Goal: Book appointment/travel/reservation

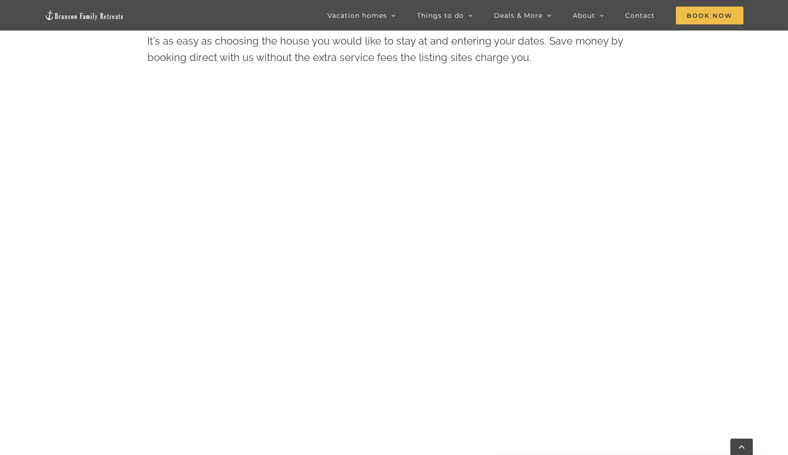
scroll to position [534, 0]
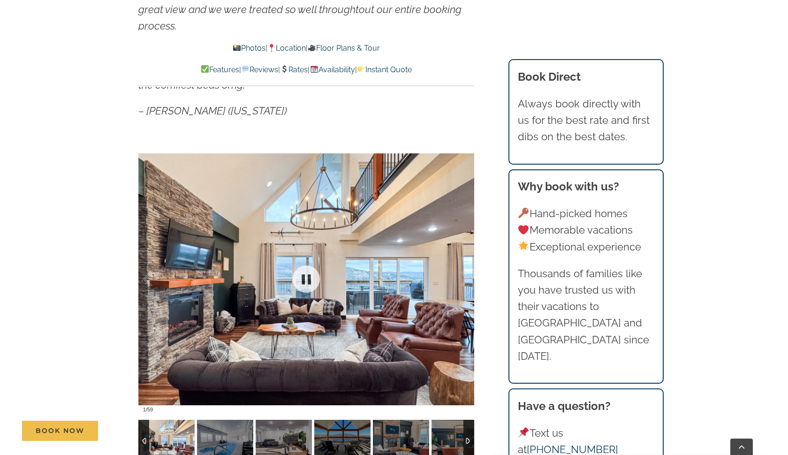
scroll to position [704, 0]
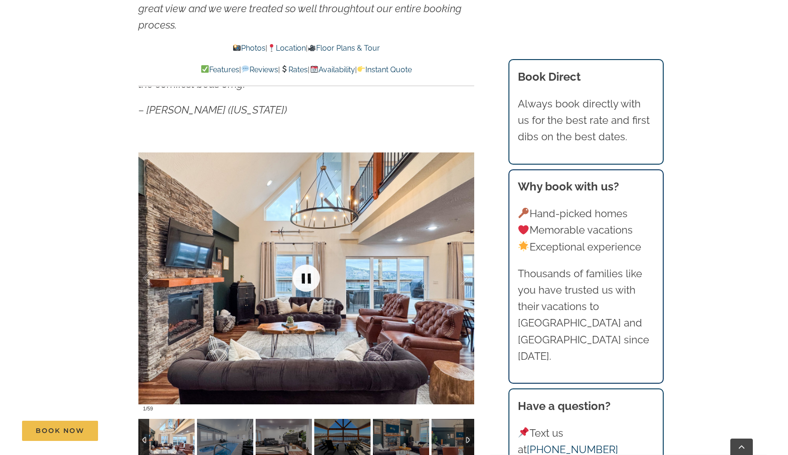
click at [306, 277] on link at bounding box center [306, 278] width 38 height 38
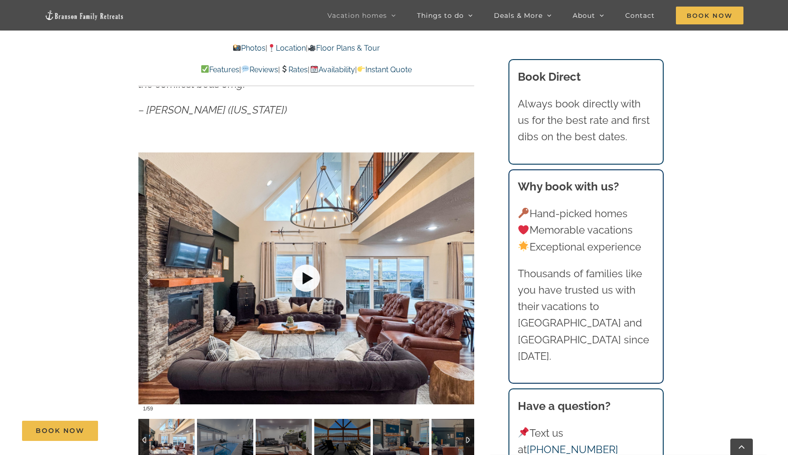
click at [306, 277] on link at bounding box center [306, 278] width 38 height 38
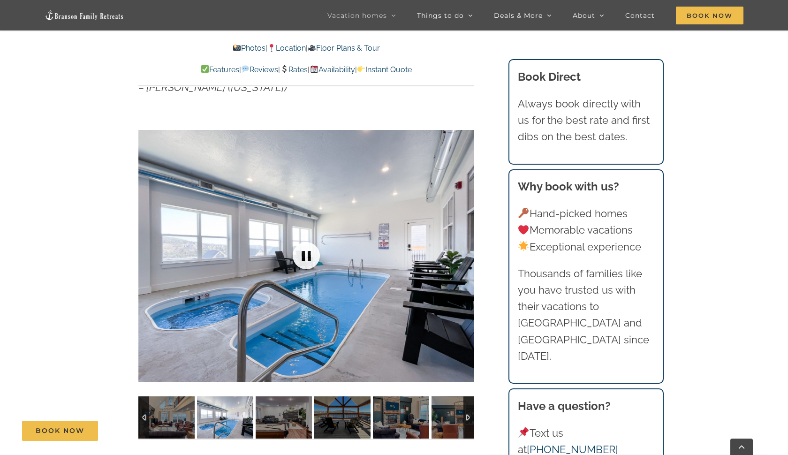
scroll to position [728, 0]
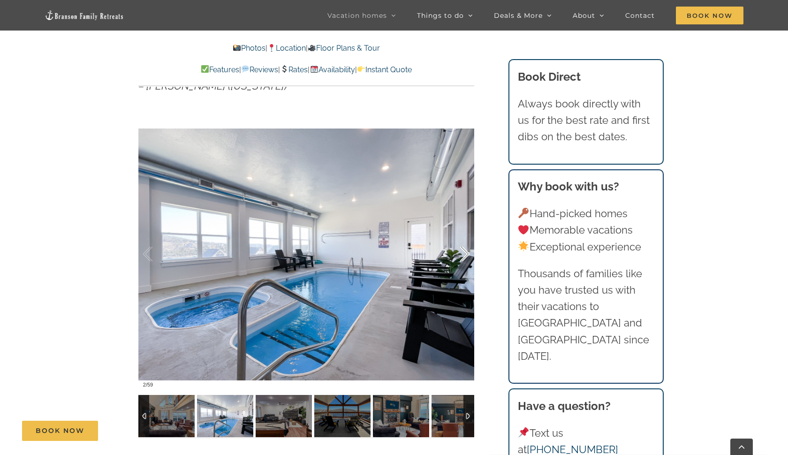
click at [464, 250] on div at bounding box center [454, 254] width 29 height 58
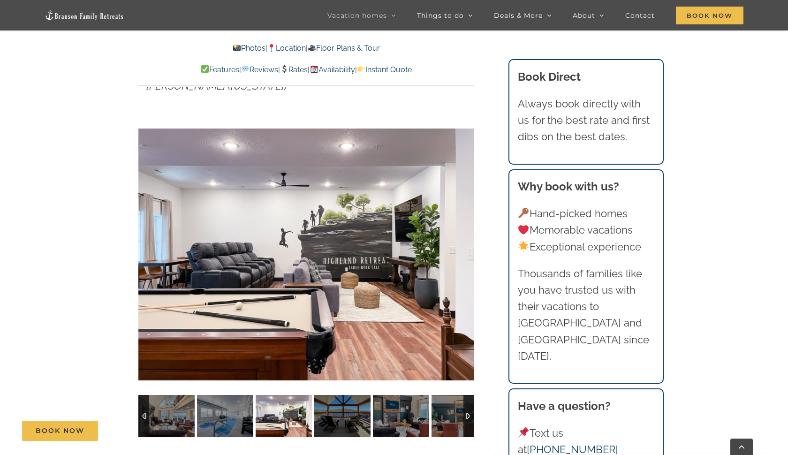
click at [464, 250] on div at bounding box center [306, 254] width 336 height 276
click at [466, 252] on div at bounding box center [454, 254] width 29 height 58
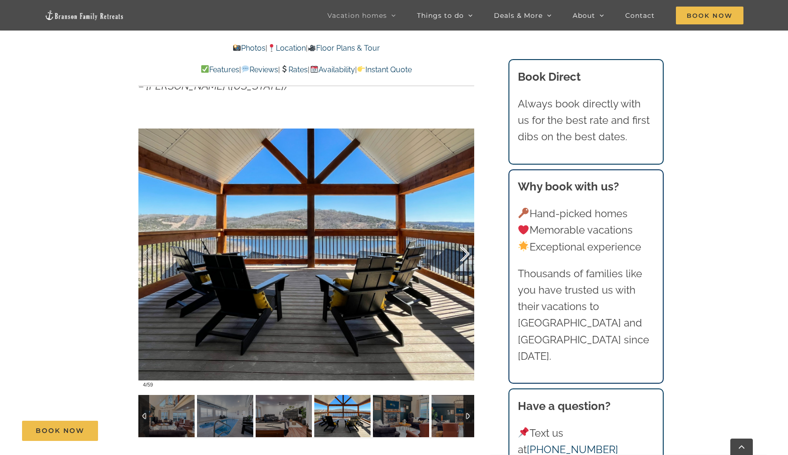
click at [466, 252] on div at bounding box center [454, 254] width 29 height 58
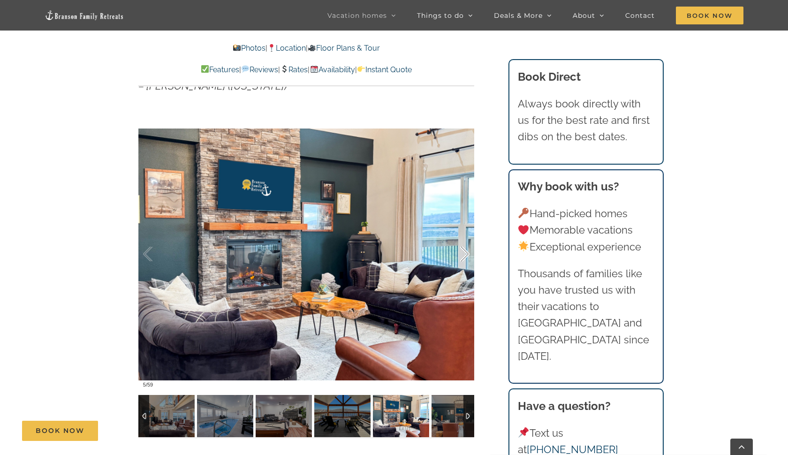
click at [466, 252] on div at bounding box center [454, 254] width 29 height 58
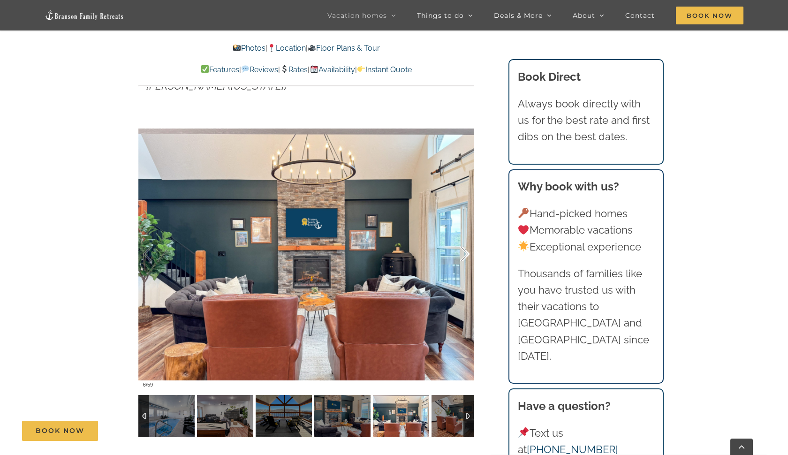
click at [466, 252] on div at bounding box center [454, 254] width 29 height 58
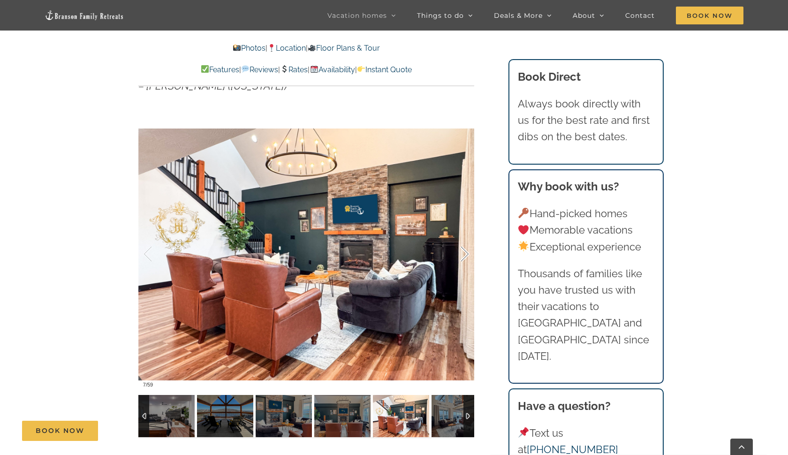
click at [466, 252] on div at bounding box center [454, 254] width 29 height 58
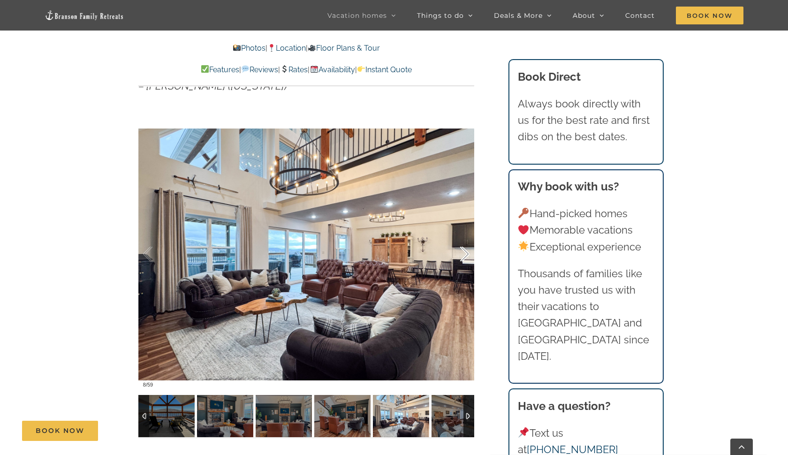
click at [466, 252] on div at bounding box center [454, 254] width 29 height 58
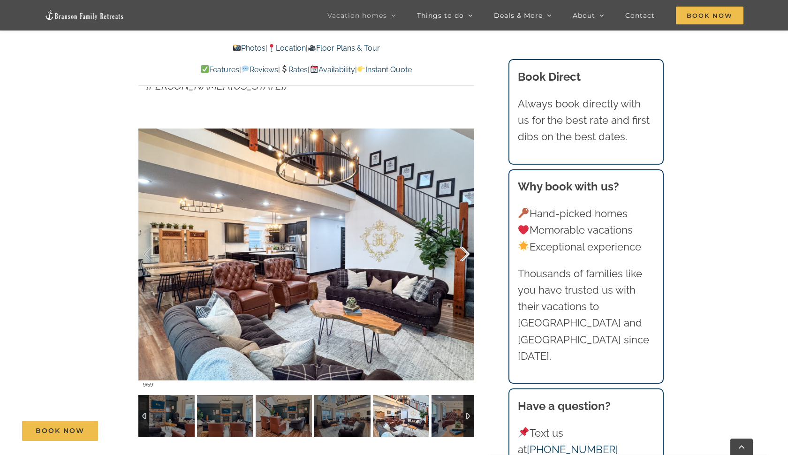
click at [466, 252] on div at bounding box center [454, 254] width 29 height 58
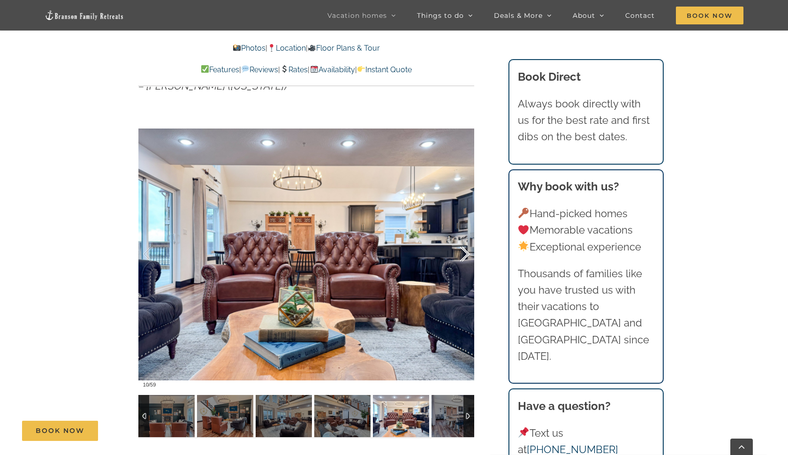
click at [466, 252] on div at bounding box center [454, 254] width 29 height 58
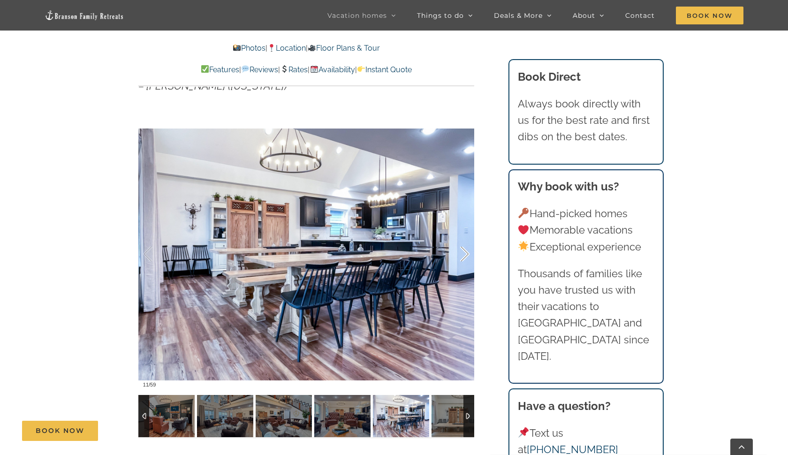
click at [466, 252] on div at bounding box center [454, 254] width 29 height 58
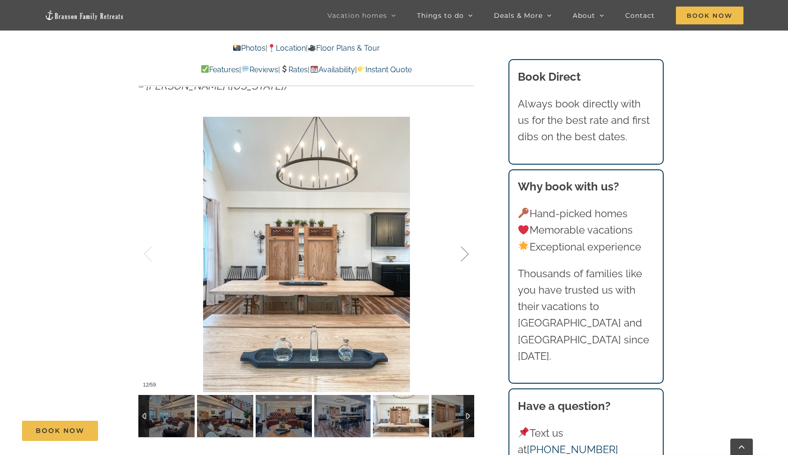
click at [466, 252] on div at bounding box center [454, 254] width 29 height 58
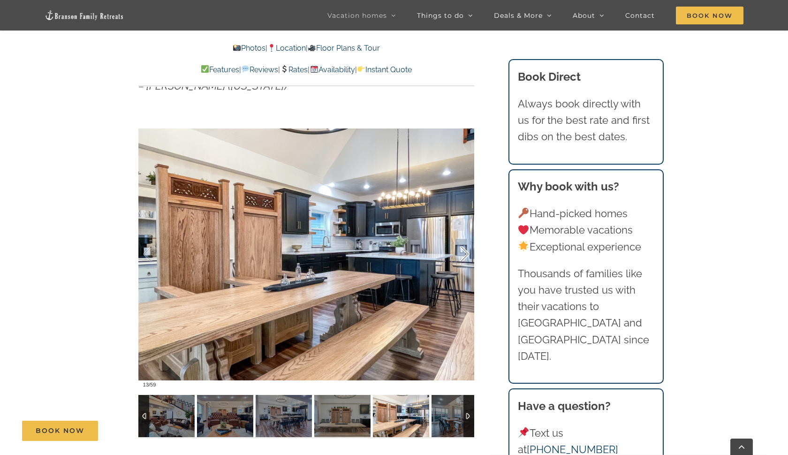
click at [466, 252] on div at bounding box center [454, 254] width 29 height 58
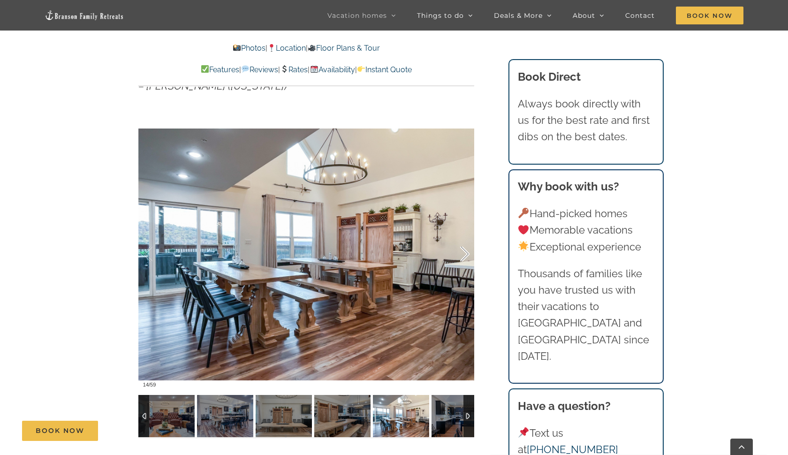
click at [466, 252] on div at bounding box center [454, 254] width 29 height 58
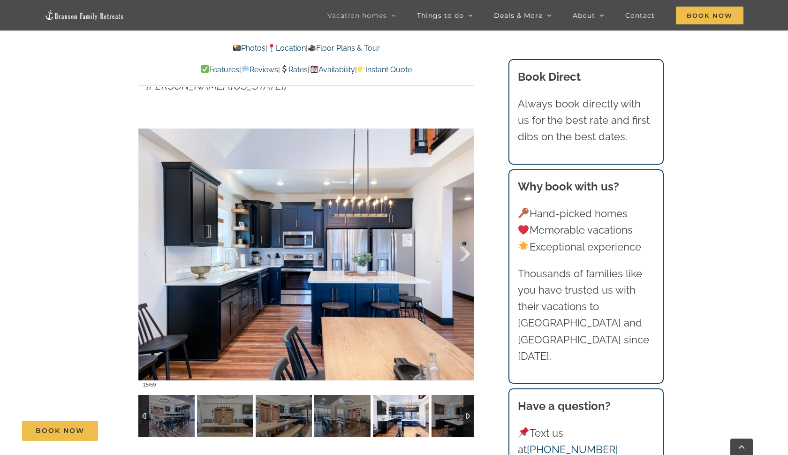
click at [466, 252] on div at bounding box center [454, 254] width 29 height 58
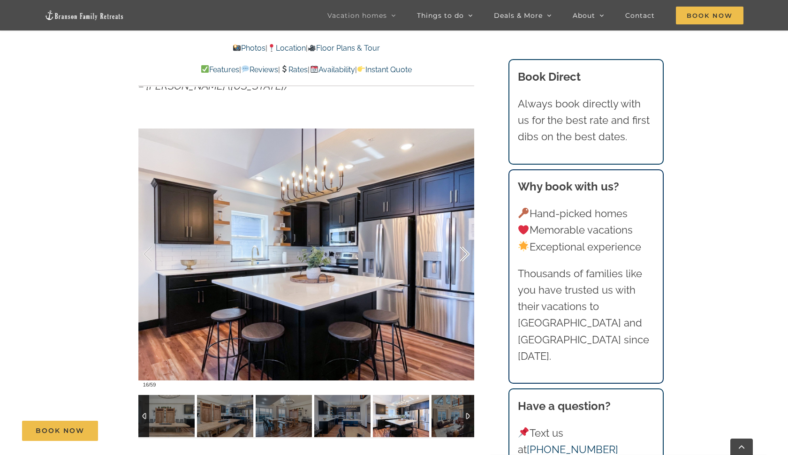
click at [466, 252] on div at bounding box center [454, 254] width 29 height 58
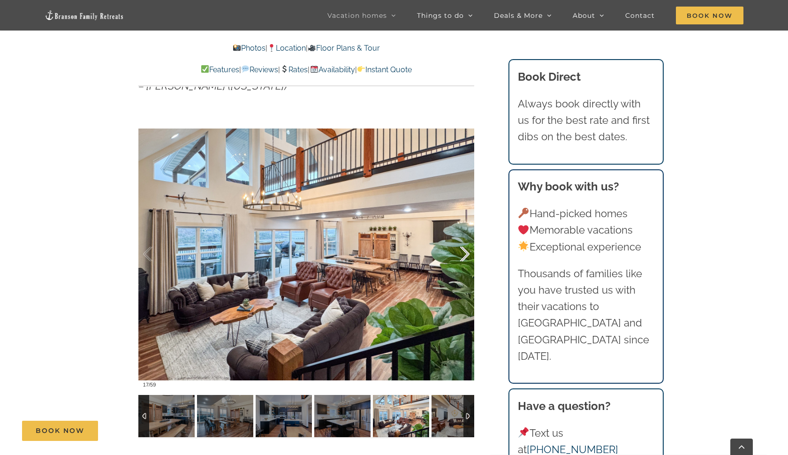
click at [466, 252] on div at bounding box center [454, 254] width 29 height 58
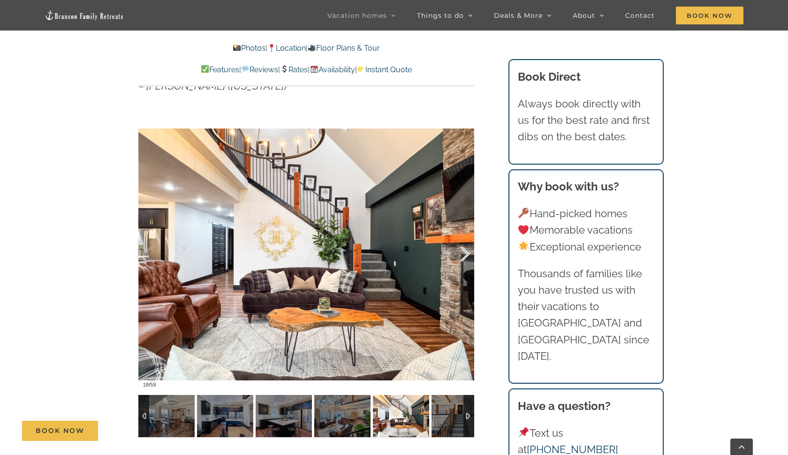
click at [466, 252] on div at bounding box center [454, 254] width 29 height 58
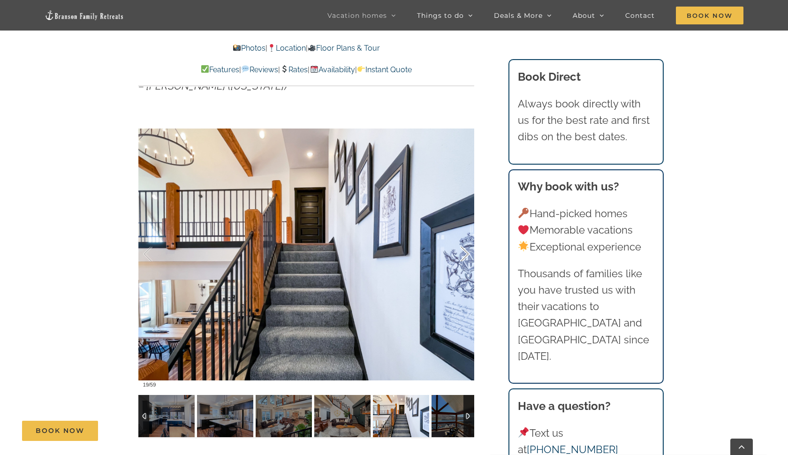
click at [466, 252] on div at bounding box center [454, 254] width 29 height 58
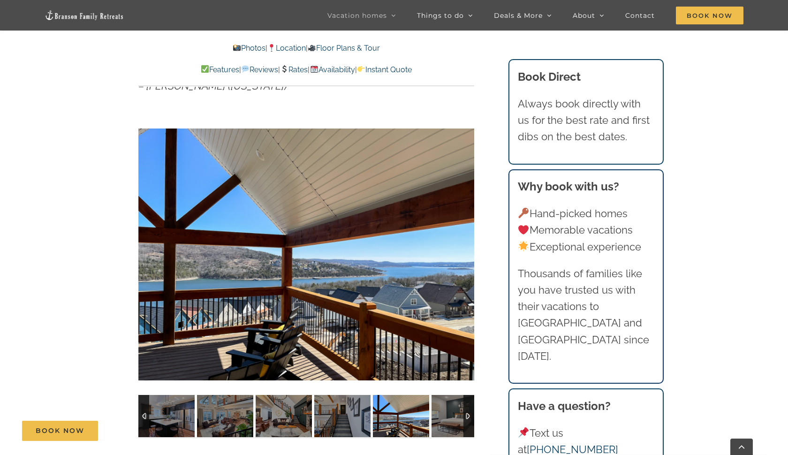
click at [466, 252] on div at bounding box center [306, 254] width 336 height 276
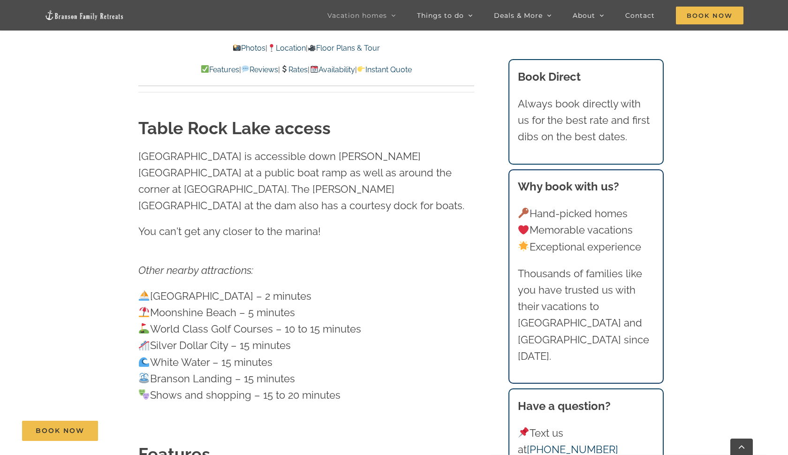
scroll to position [3046, 0]
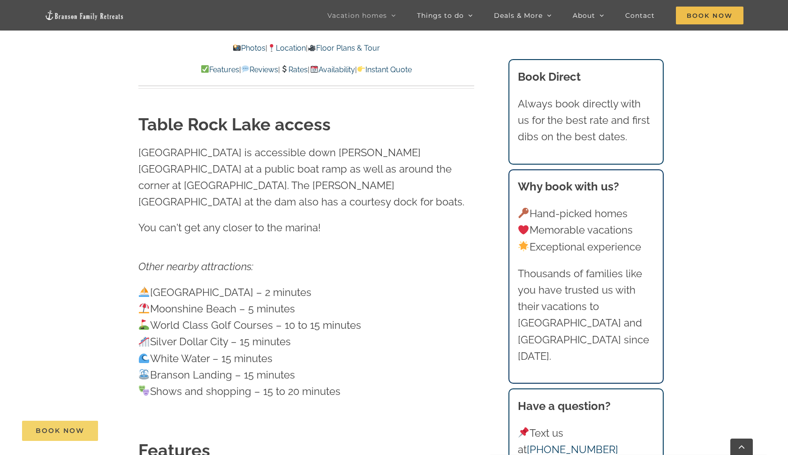
click at [46, 425] on link "Book Now" at bounding box center [60, 431] width 76 height 20
